Goal: Transaction & Acquisition: Book appointment/travel/reservation

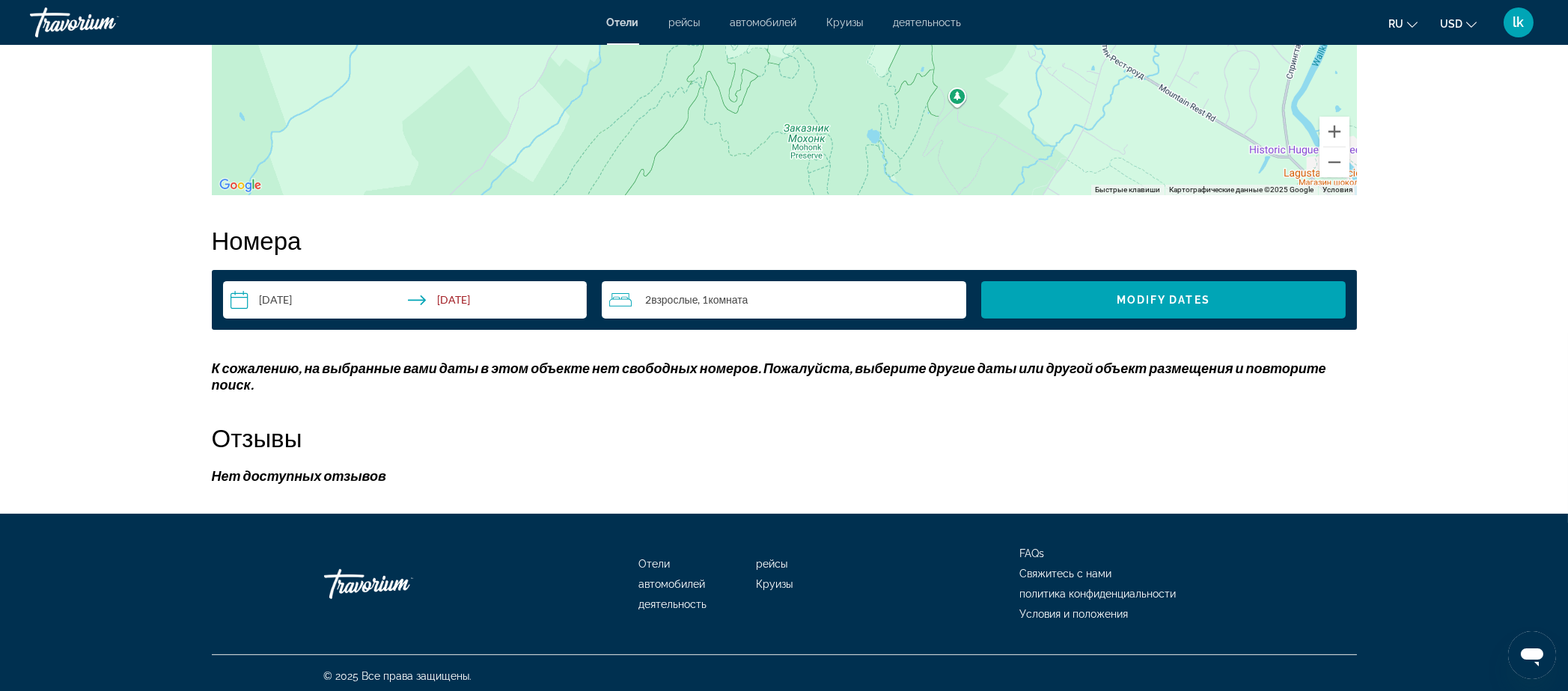
scroll to position [2375, 0]
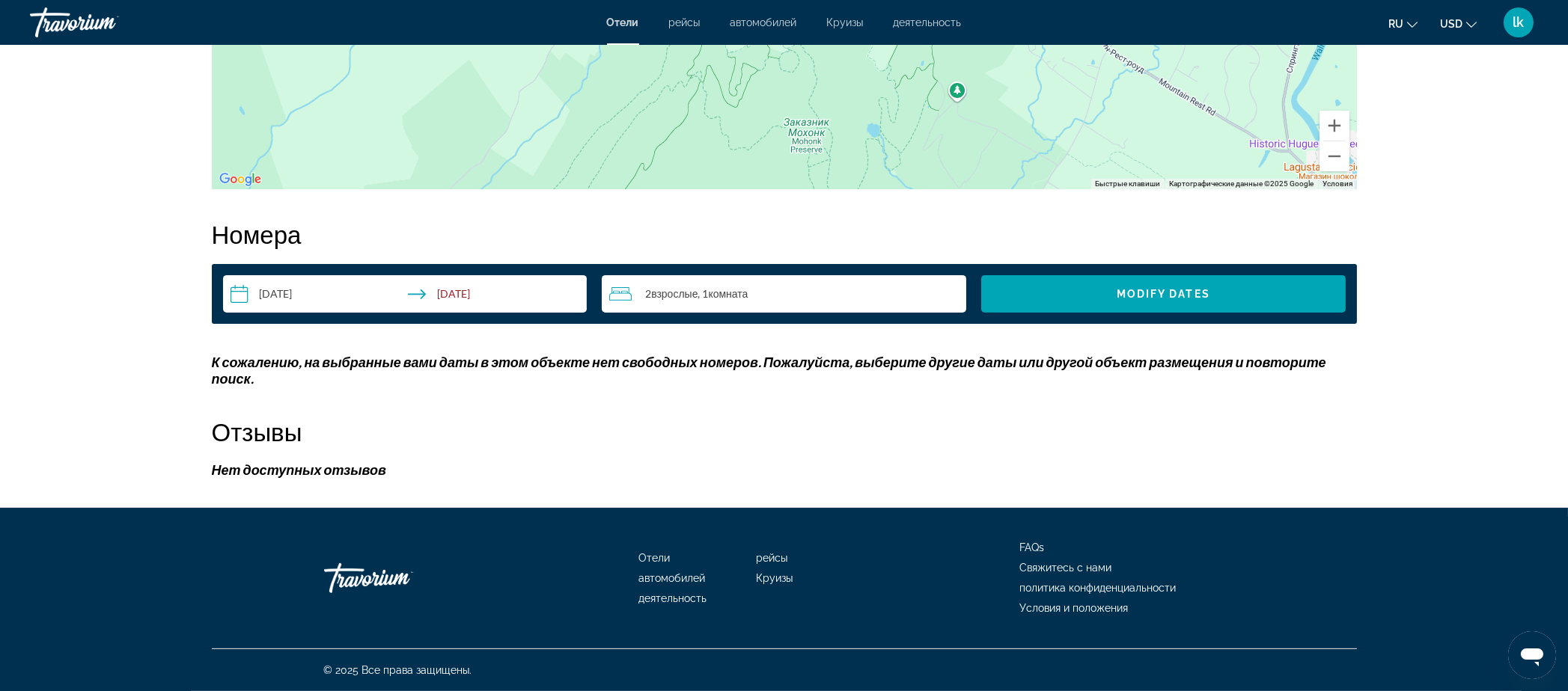
click at [223, 275] on input "**********" at bounding box center [408, 296] width 370 height 42
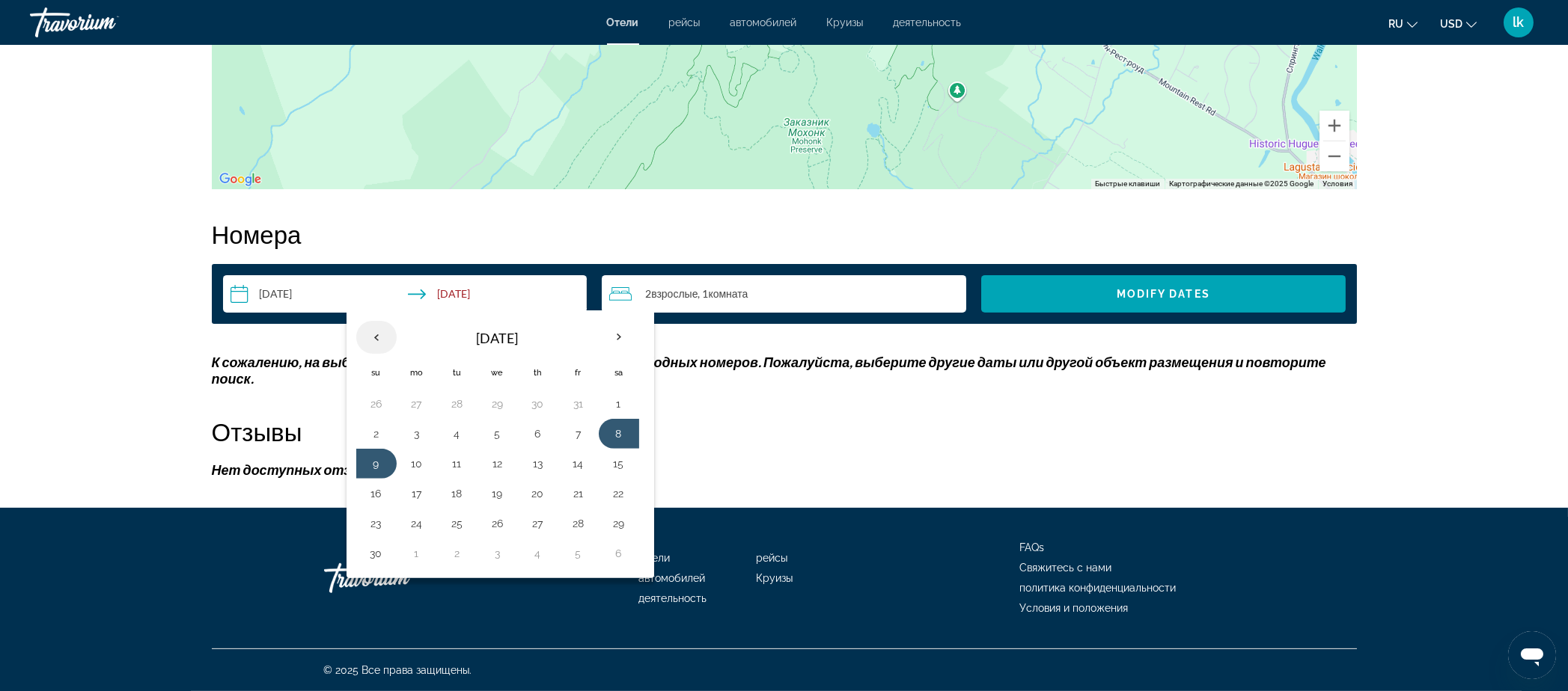
click at [356, 321] on th "Previous month" at bounding box center [376, 338] width 41 height 33
click at [446, 424] on button "7" at bounding box center [458, 434] width 24 height 21
click at [486, 424] on button "8" at bounding box center [498, 434] width 24 height 21
type input "**********"
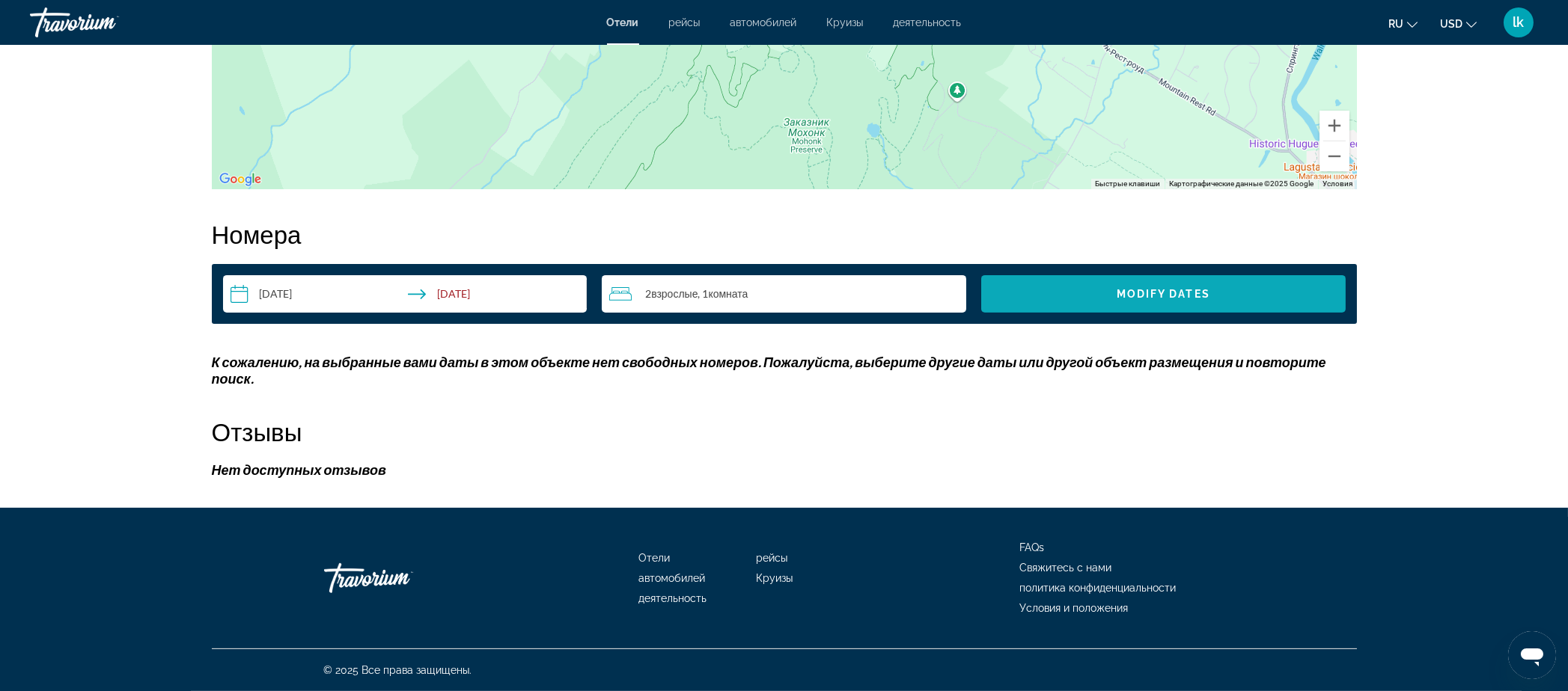
click at [1135, 276] on span "Search widget" at bounding box center [1163, 293] width 365 height 36
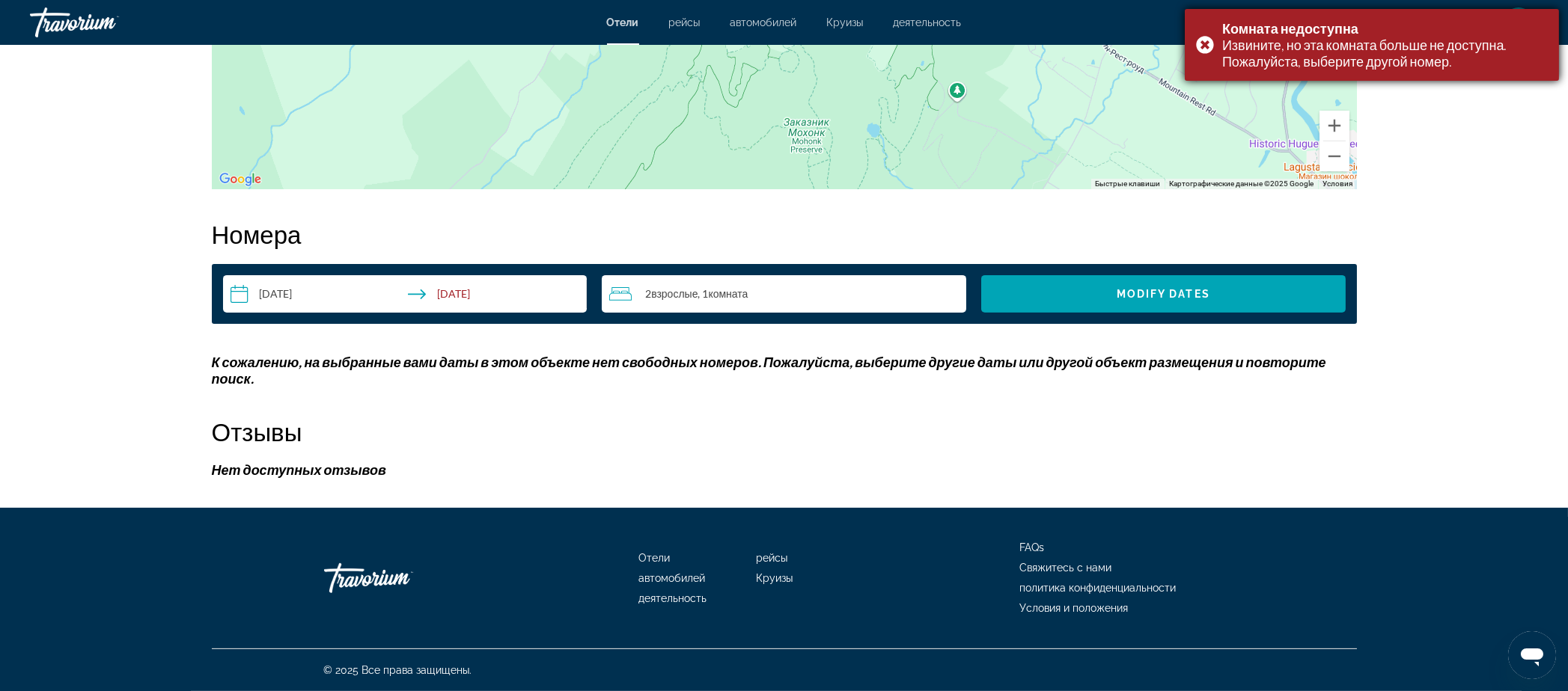
click at [1204, 60] on div "Комната недоступна Извините, но эта комната больше не доступна. Пожалуйста, выб…" at bounding box center [1372, 44] width 374 height 72
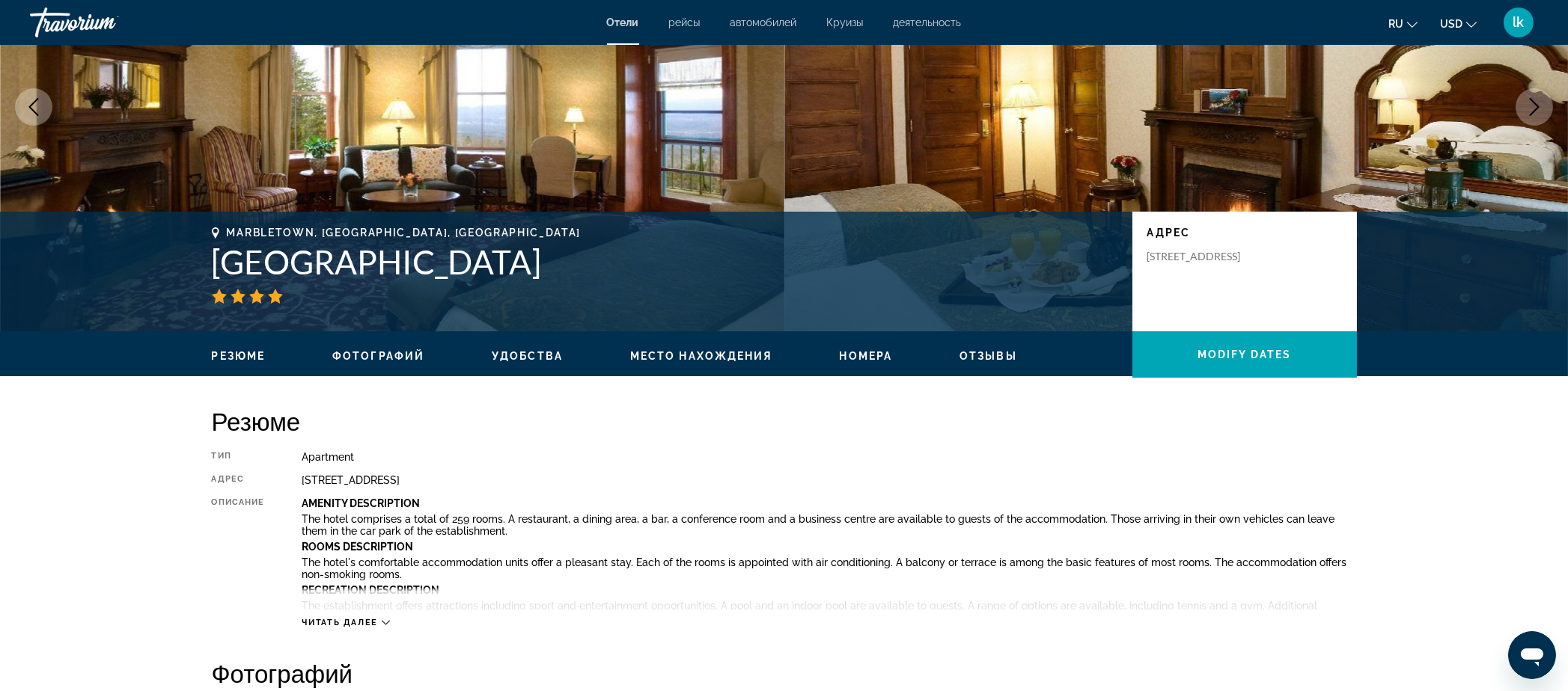
scroll to position [166, 0]
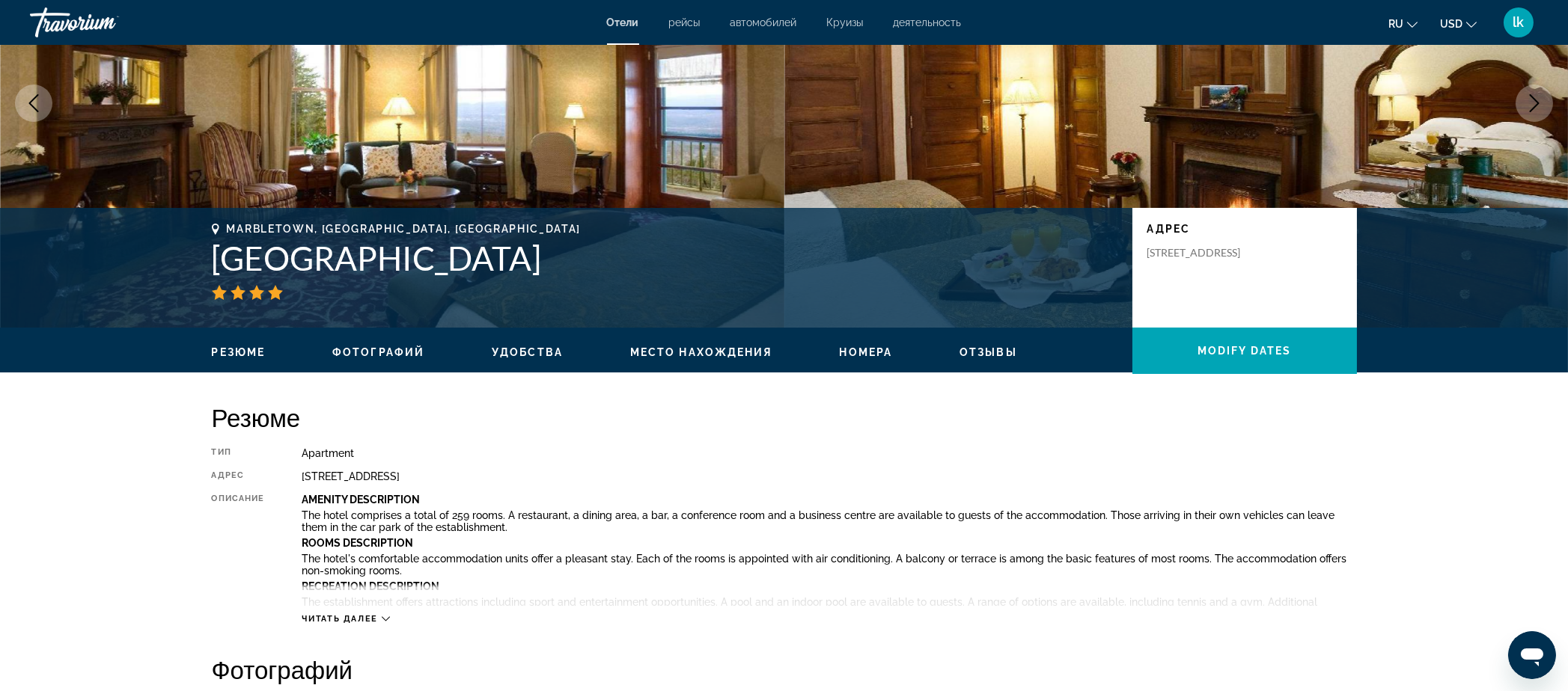
click at [332, 359] on span "Фотографий" at bounding box center [378, 352] width 92 height 12
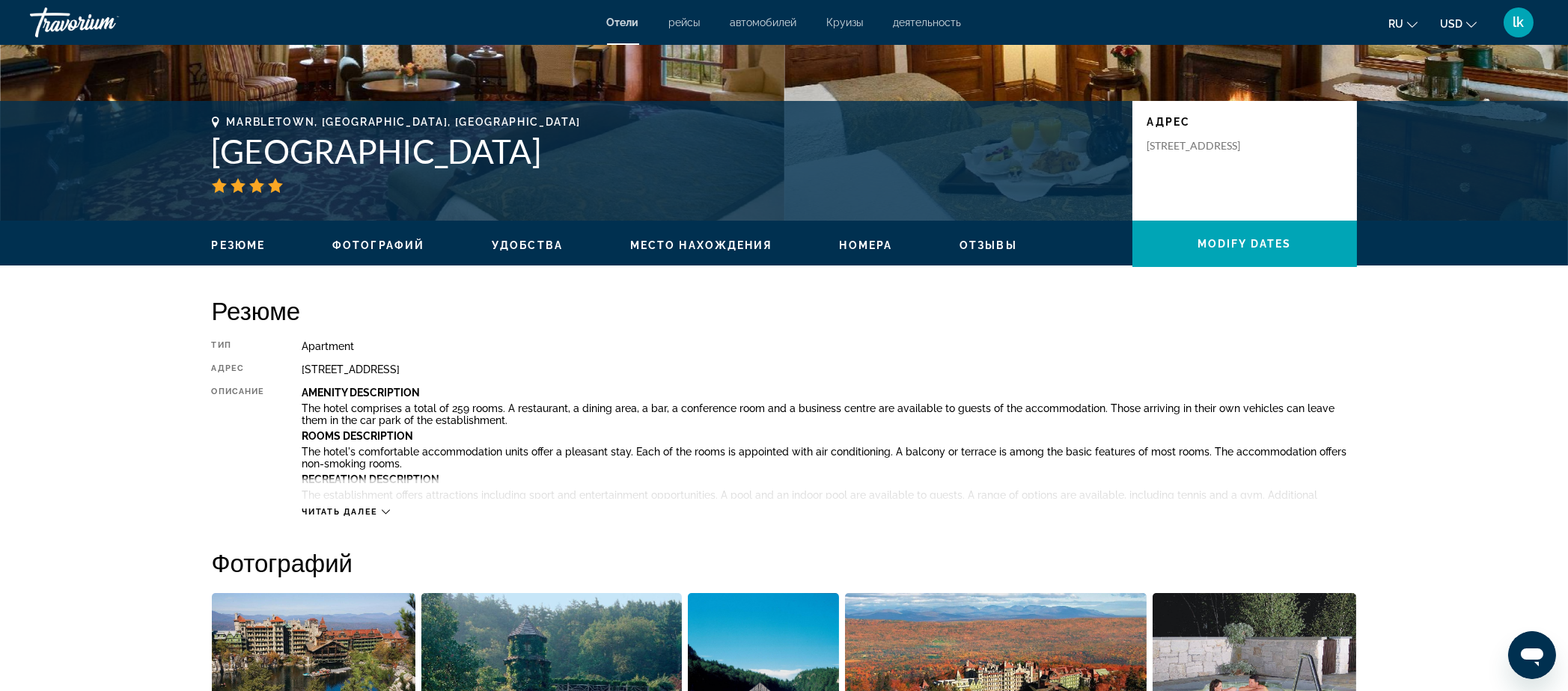
scroll to position [268, 0]
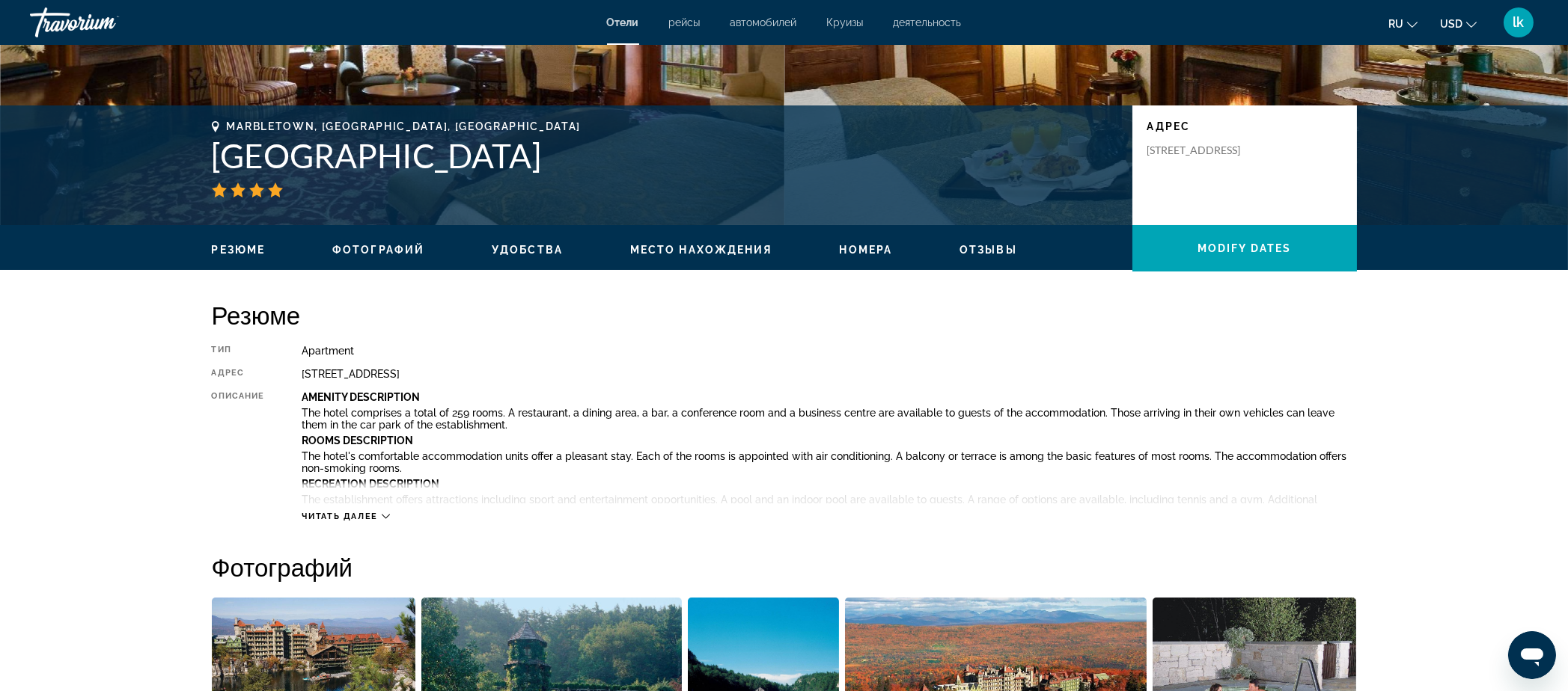
click at [893, 256] on span "Номера" at bounding box center [866, 250] width 53 height 12
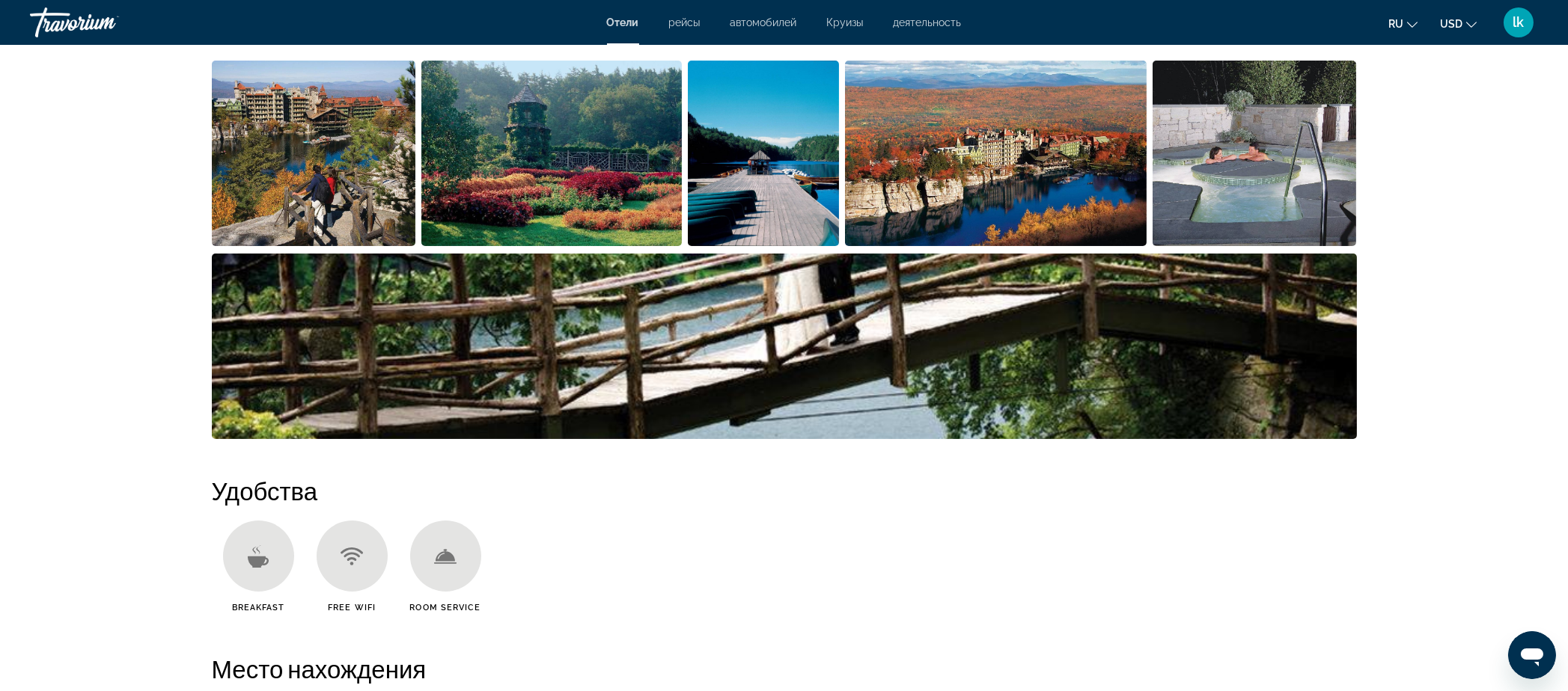
scroll to position [0, 0]
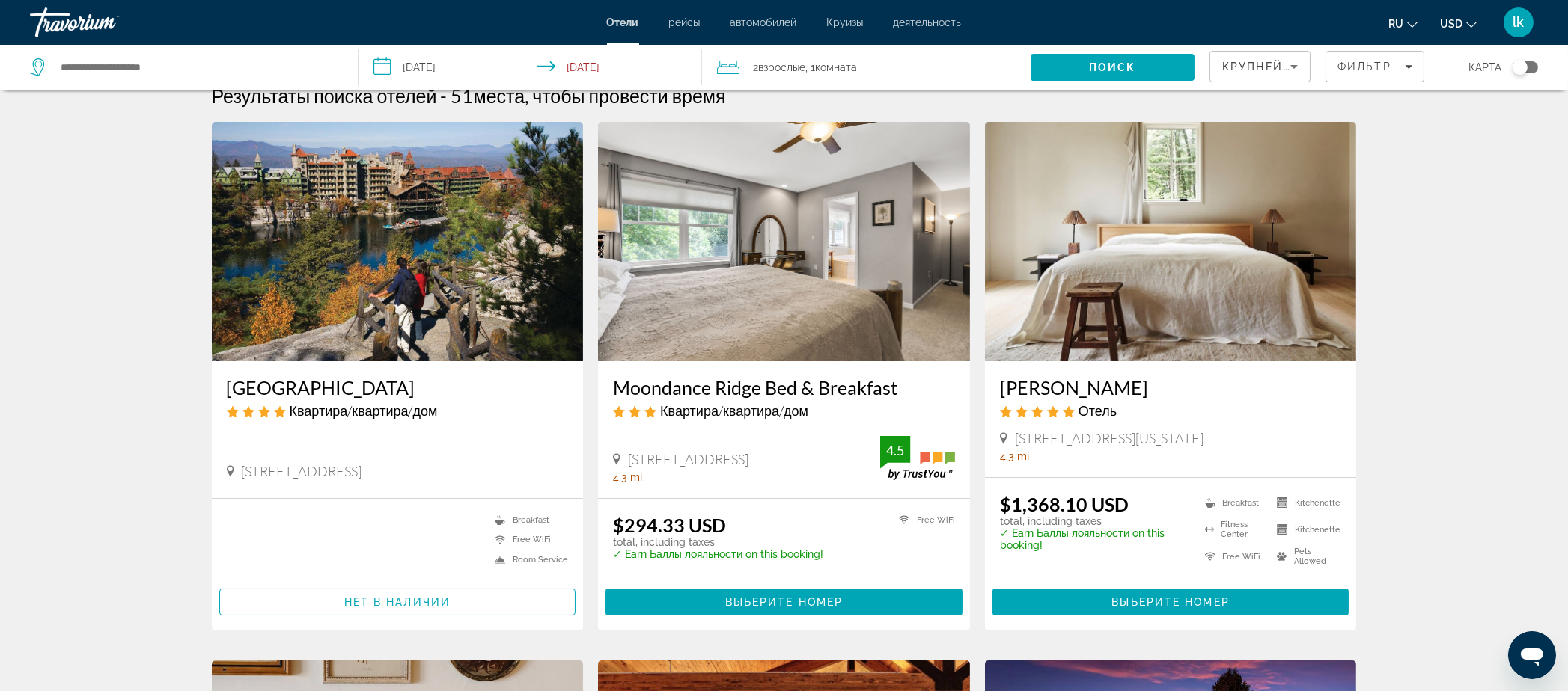
scroll to position [16, 0]
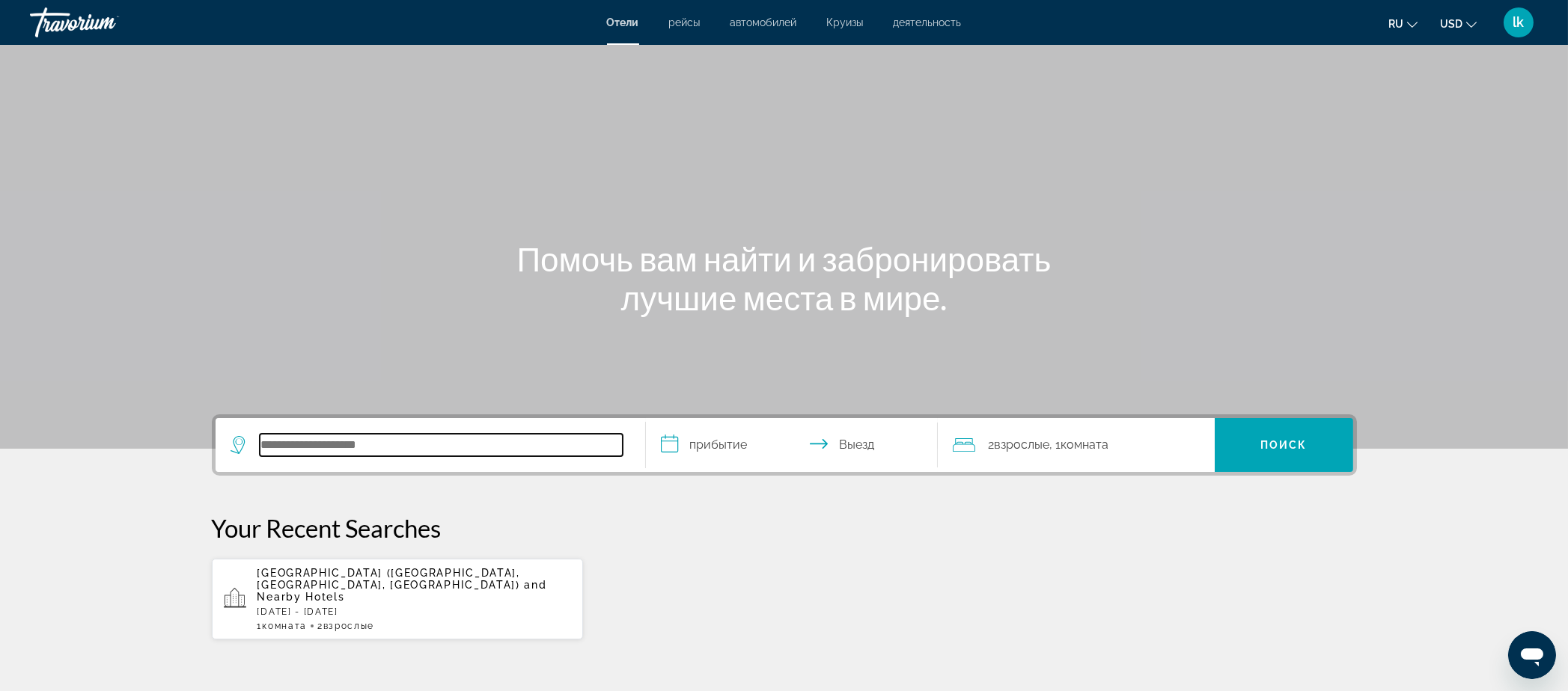
click at [260, 456] on input "Search hotel destination" at bounding box center [441, 445] width 363 height 23
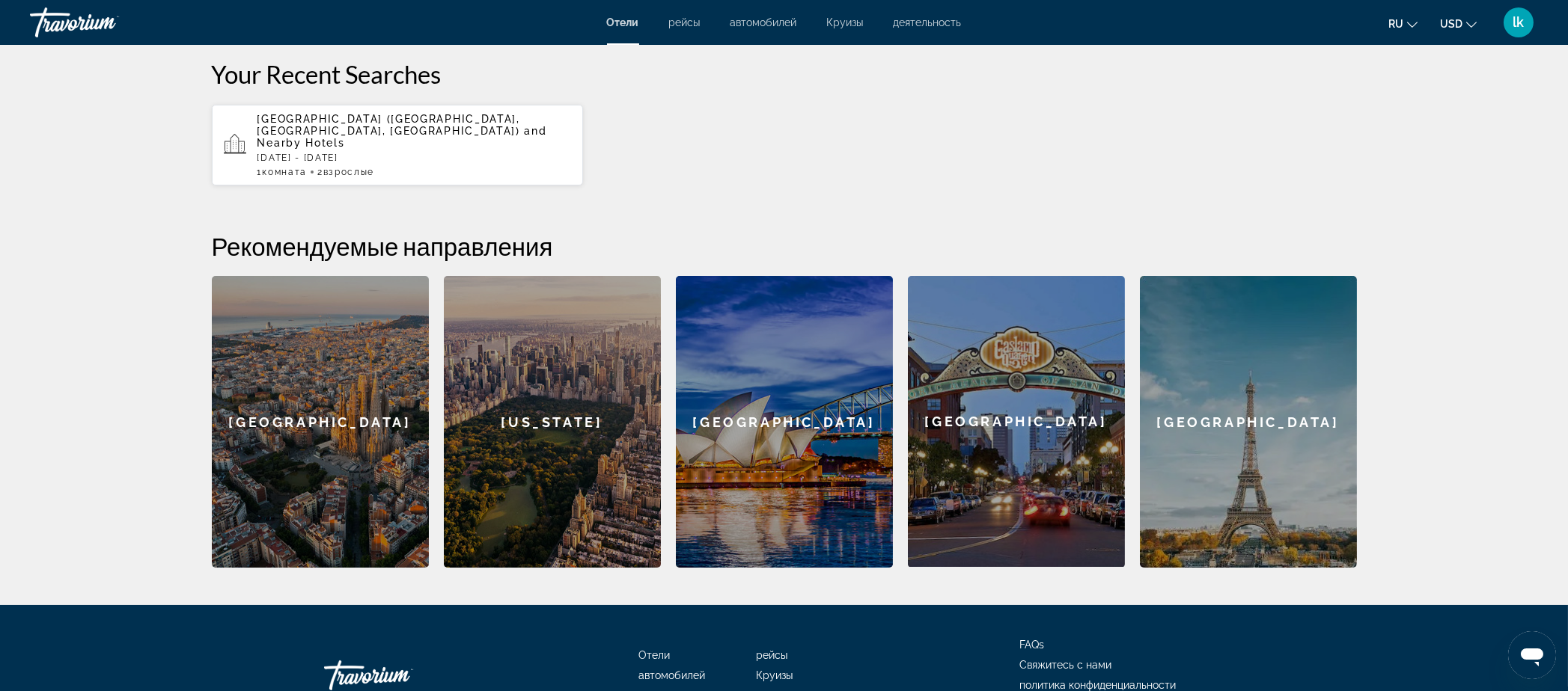
scroll to position [456, 0]
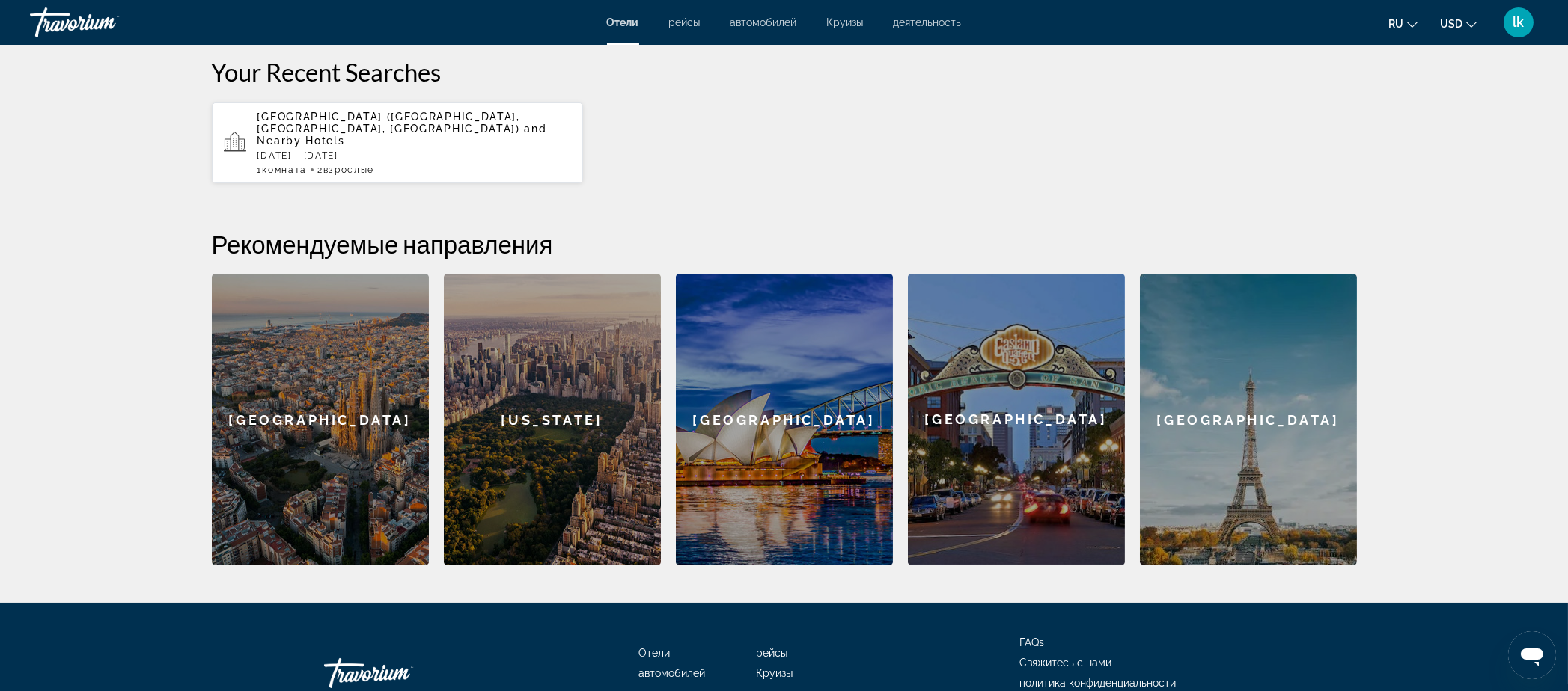
click at [257, 161] on p "[DATE] - [DATE]" at bounding box center [414, 155] width 314 height 10
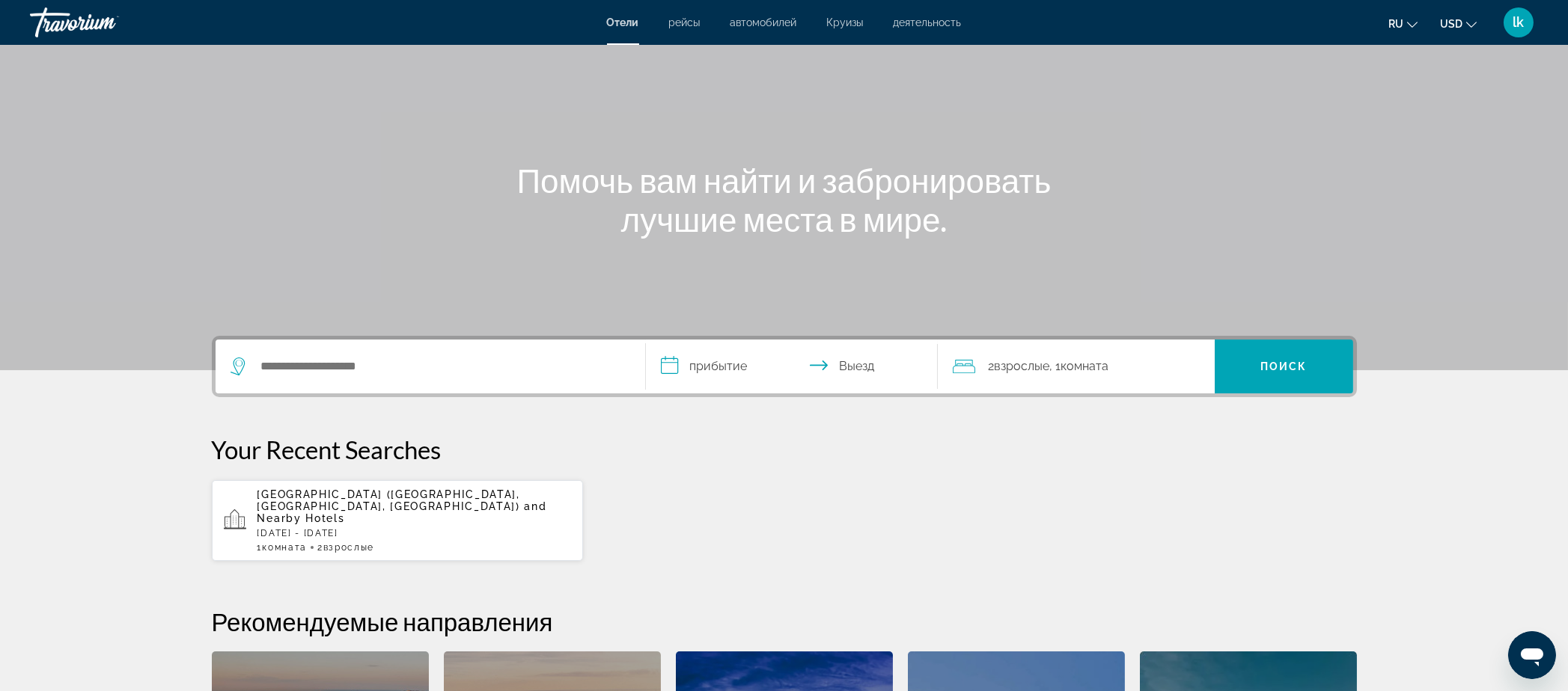
scroll to position [73, 0]
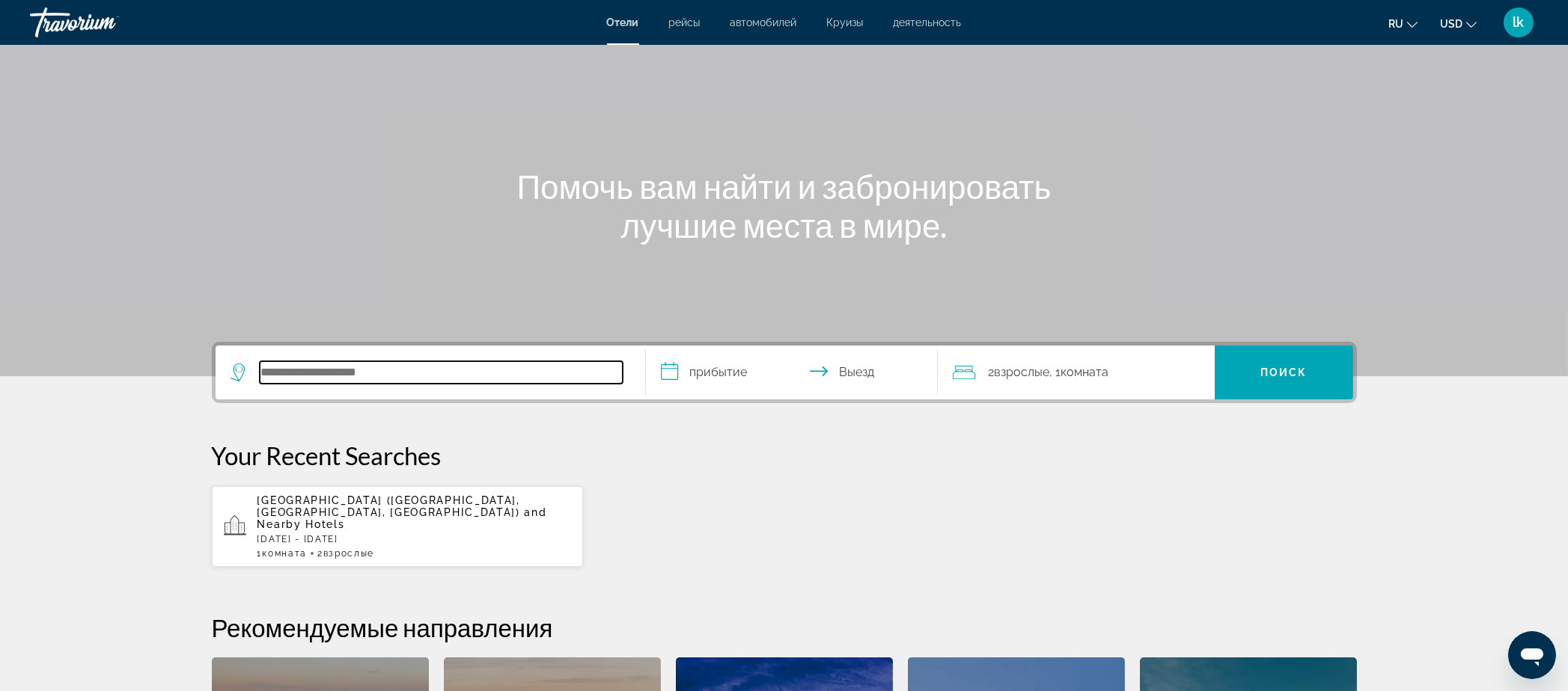
click at [260, 384] on input "Search hotel destination" at bounding box center [441, 372] width 363 height 23
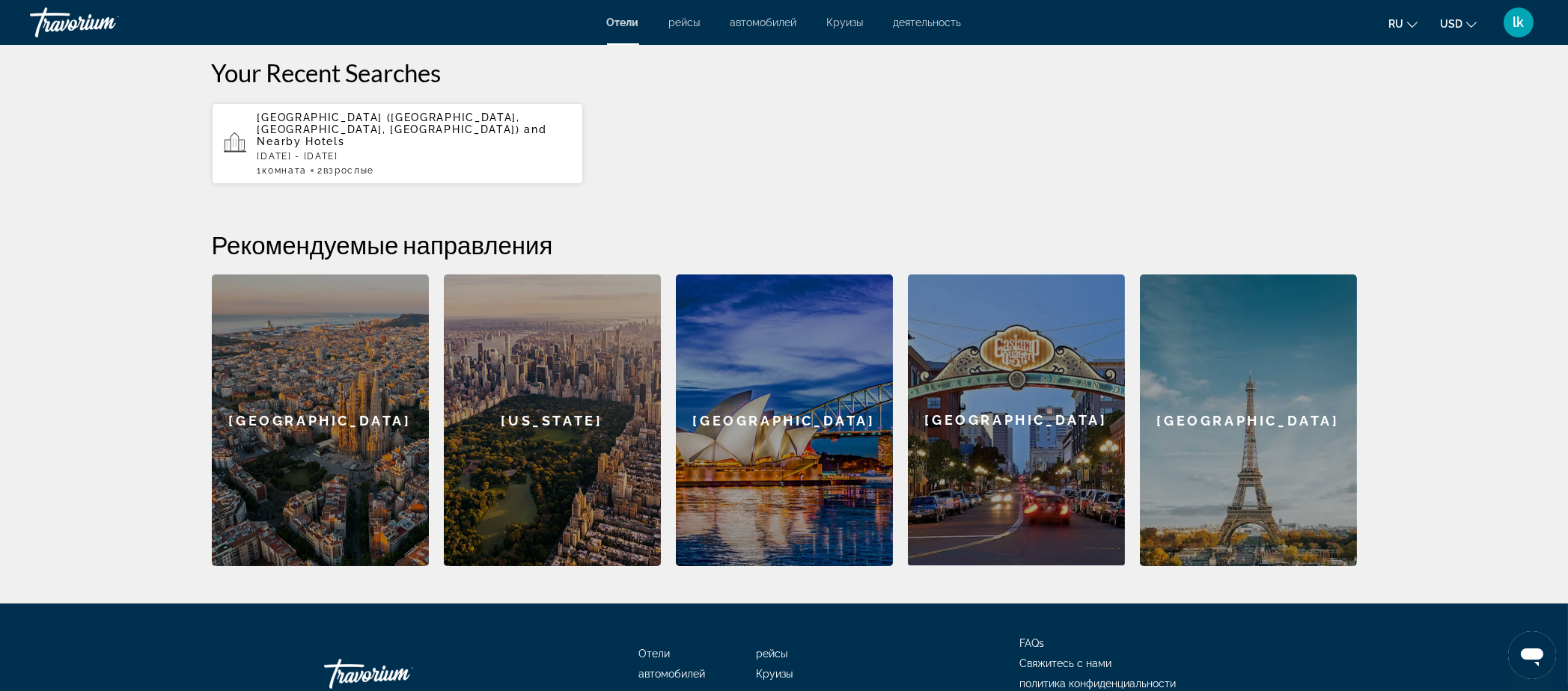
scroll to position [456, 0]
click at [257, 161] on p "[DATE] - [DATE]" at bounding box center [414, 155] width 314 height 10
